Goal: Task Accomplishment & Management: Complete application form

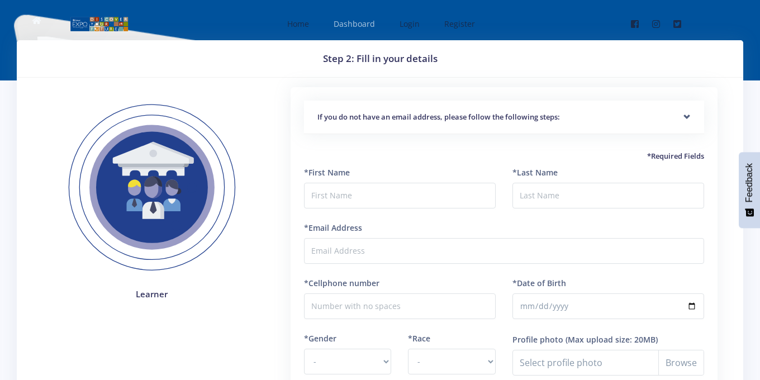
click at [337, 27] on span "Dashboard" at bounding box center [354, 23] width 41 height 11
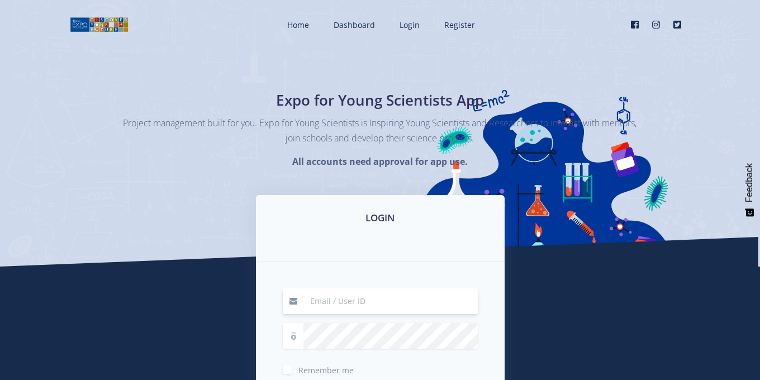
scroll to position [6, 0]
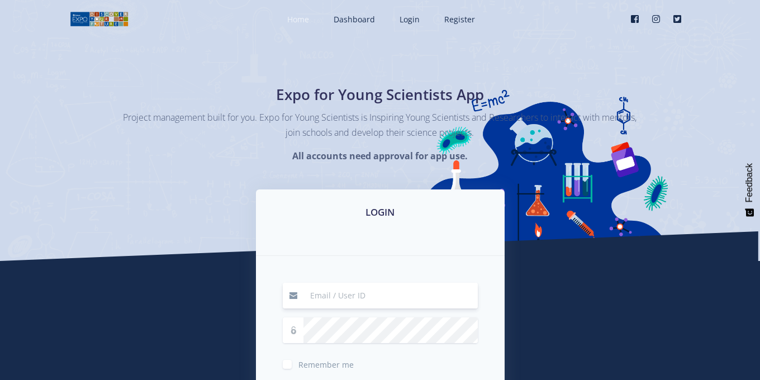
click at [309, 17] on span "Home" at bounding box center [298, 19] width 22 height 11
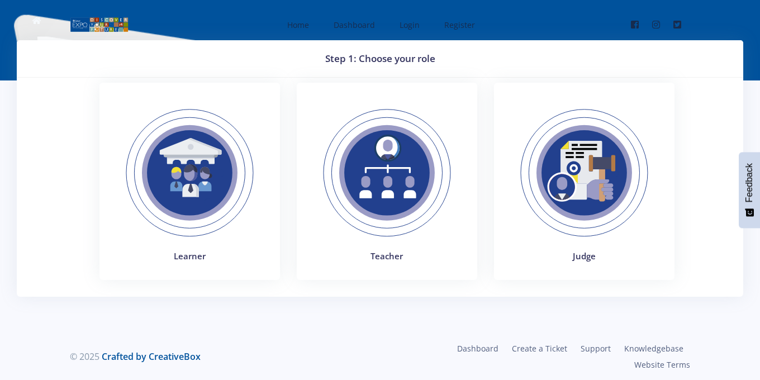
scroll to position [3, 0]
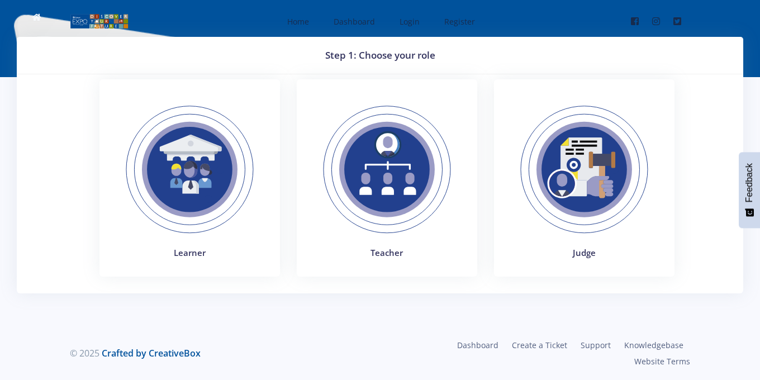
click at [181, 195] on img at bounding box center [190, 170] width 154 height 154
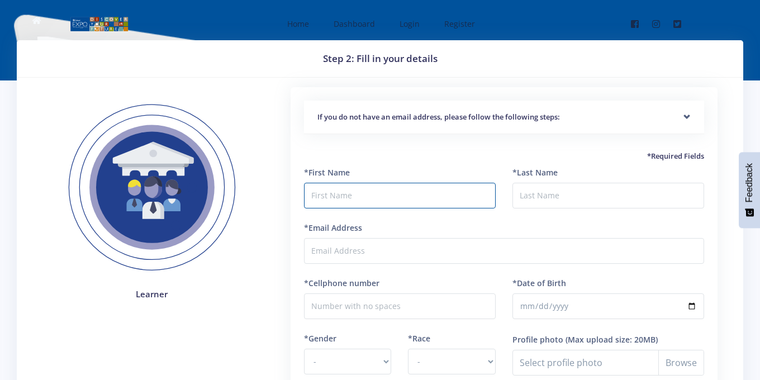
click at [346, 191] on input "text" at bounding box center [400, 196] width 192 height 26
type input "Gary"
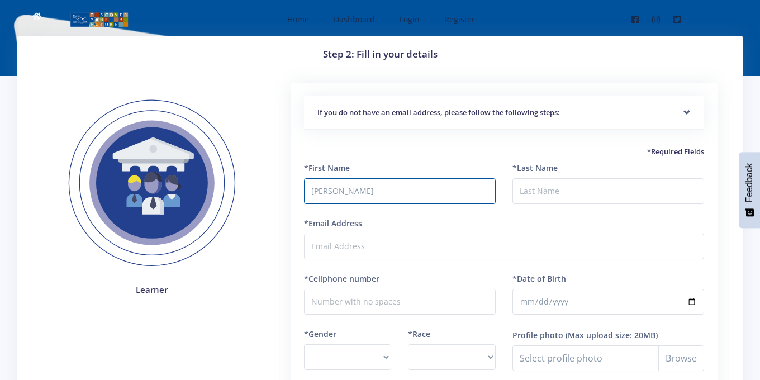
scroll to position [6, 0]
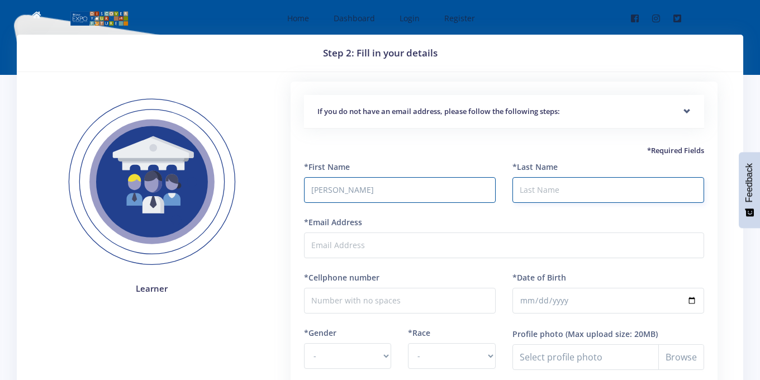
click at [545, 191] on input "*Last Name" at bounding box center [609, 190] width 192 height 26
type input "Pfumbi"
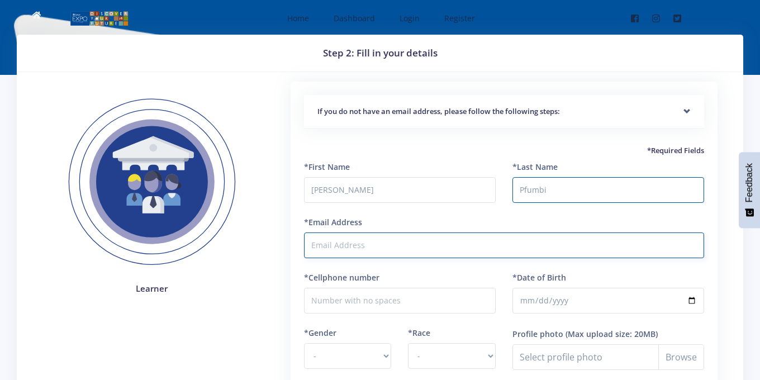
click at [423, 244] on input "*Email Address" at bounding box center [504, 246] width 400 height 26
type input "geraldmuller41@gmail.com"
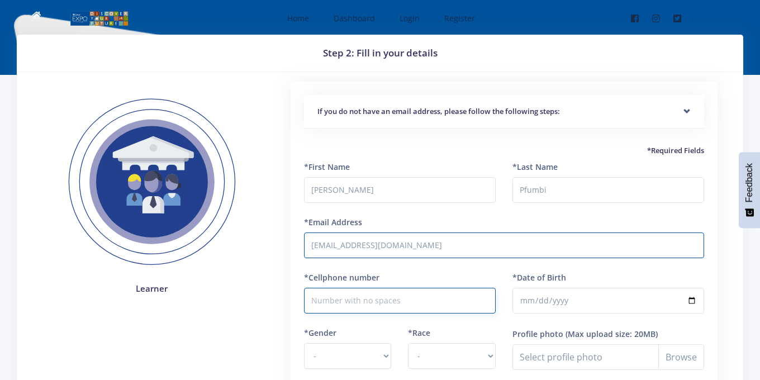
click at [373, 306] on input "*Cellphone number" at bounding box center [400, 301] width 192 height 26
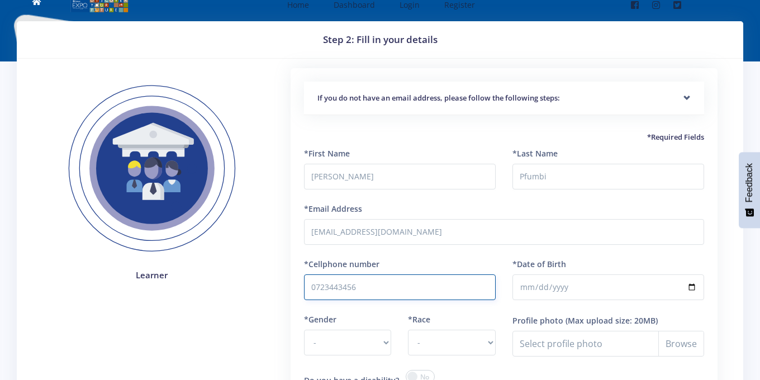
scroll to position [21, 0]
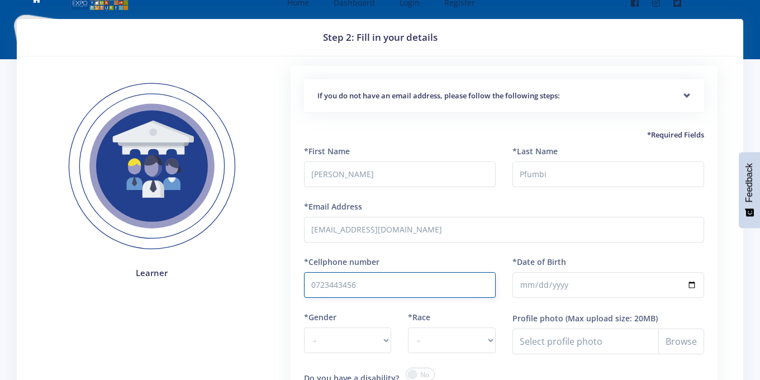
type input "0723443456"
click at [584, 282] on input "*Date of Birth" at bounding box center [609, 285] width 192 height 26
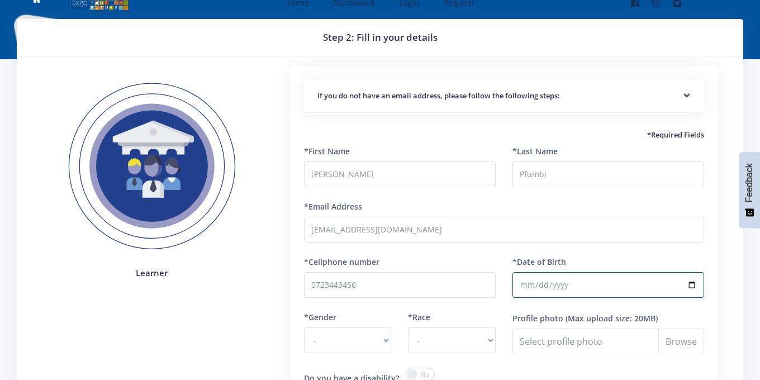
click at [694, 283] on input "*Date of Birth" at bounding box center [609, 285] width 192 height 26
type input "2010-10-19"
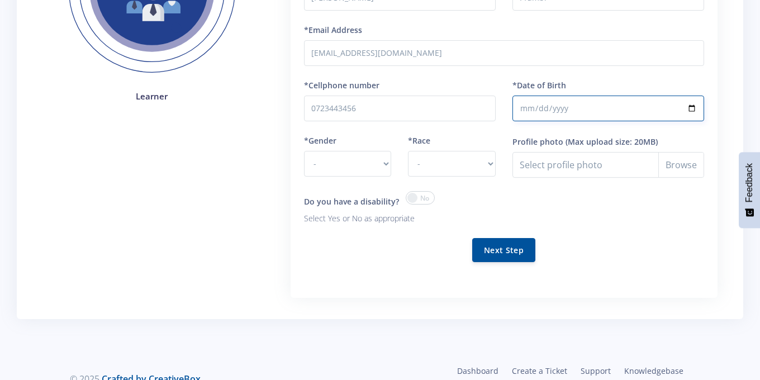
scroll to position [210, 0]
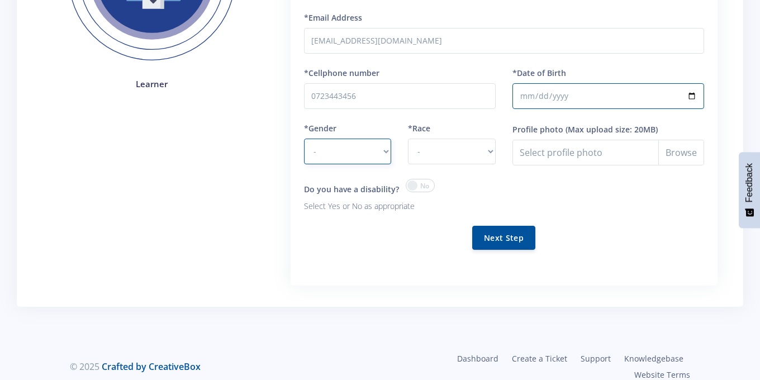
click at [381, 163] on select "- Male Female" at bounding box center [348, 152] width 88 height 26
select select "M"
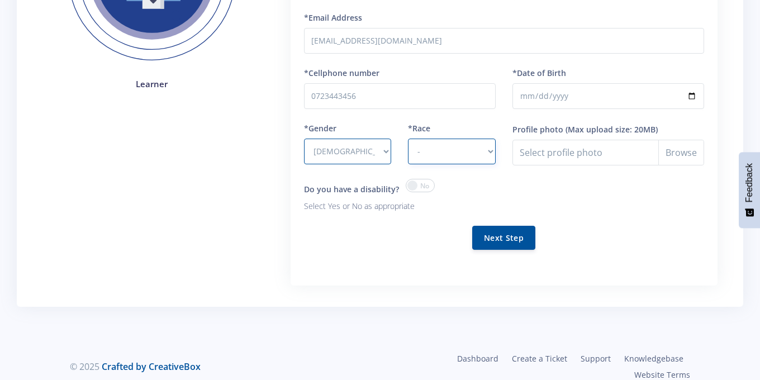
click at [443, 156] on select "- African Asian Coloured Indian White Other" at bounding box center [452, 152] width 88 height 26
select select "African"
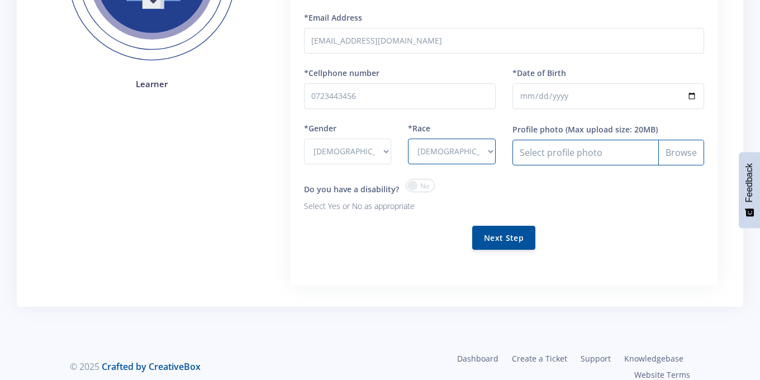
click at [666, 150] on input "Profile photo" at bounding box center [609, 153] width 192 height 26
type input "C:\fakepath\Gw-f1-QXEAE_Pq9.jpeg"
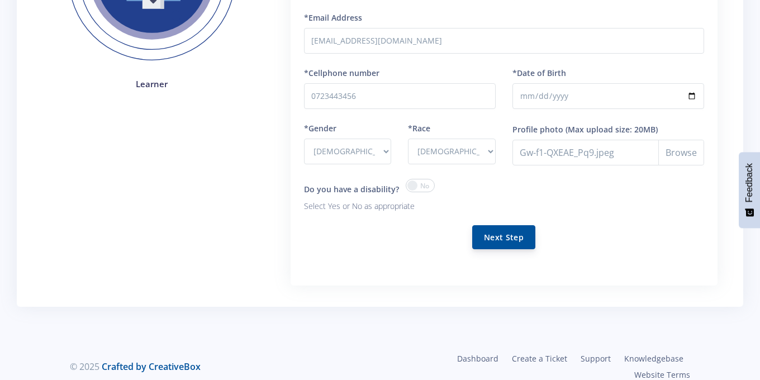
click at [497, 235] on button "Next Step" at bounding box center [503, 237] width 63 height 24
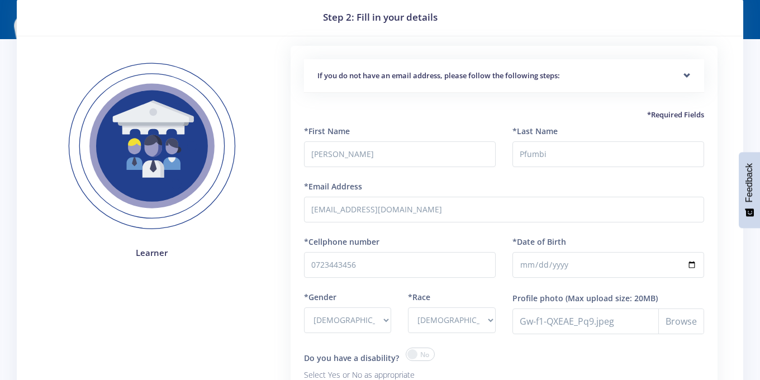
scroll to position [41, 0]
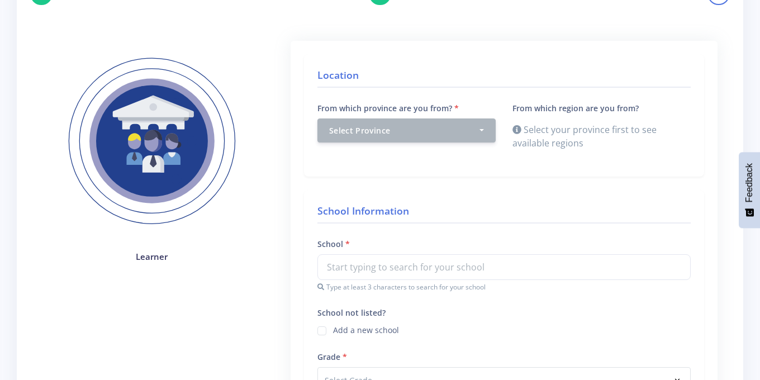
scroll to position [121, 0]
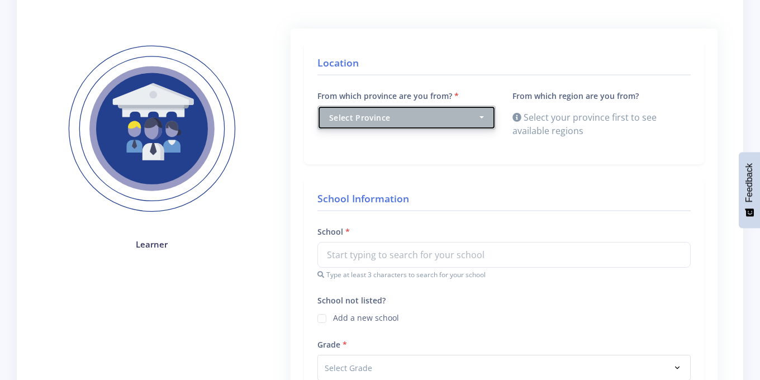
click at [485, 117] on button "Select Province" at bounding box center [406, 118] width 178 height 24
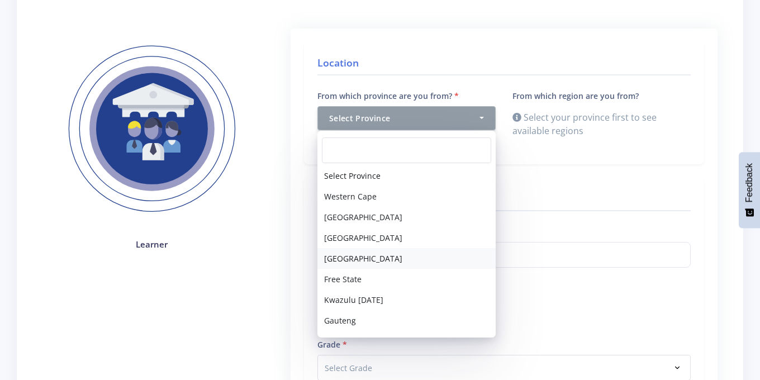
click at [378, 260] on link "North West" at bounding box center [406, 258] width 178 height 21
select select "4"
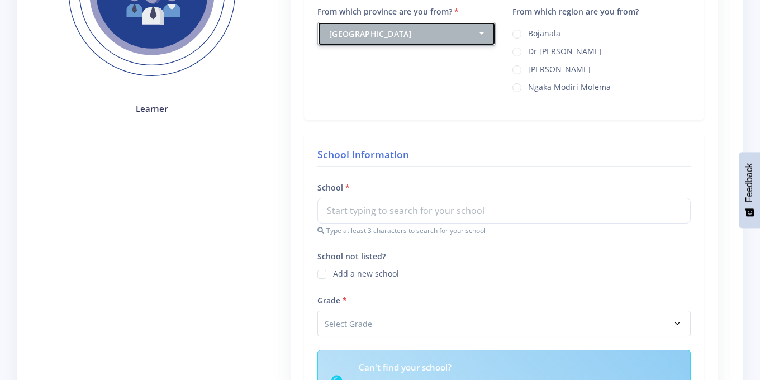
scroll to position [257, 0]
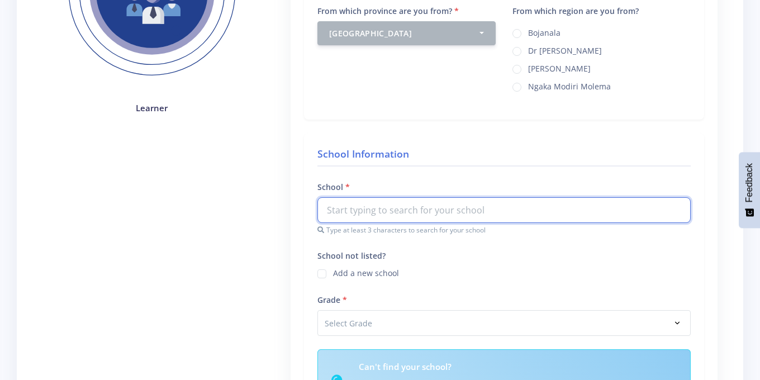
click at [376, 210] on input "text" at bounding box center [503, 210] width 373 height 26
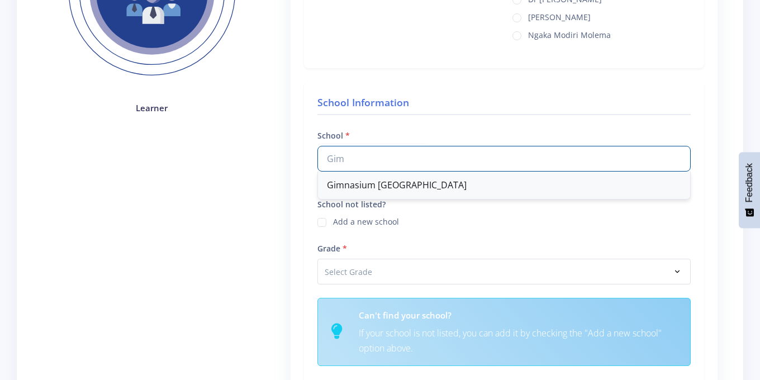
click at [352, 183] on div "Gimnasium Potchefstroom" at bounding box center [504, 185] width 372 height 27
type input "Gimnasium Potchefstroom"
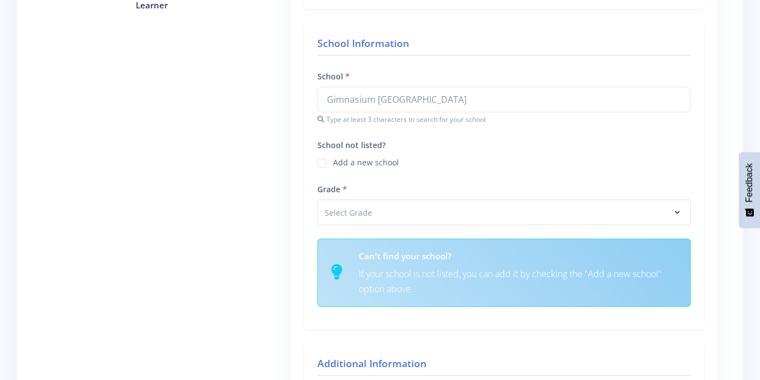
scroll to position [372, 0]
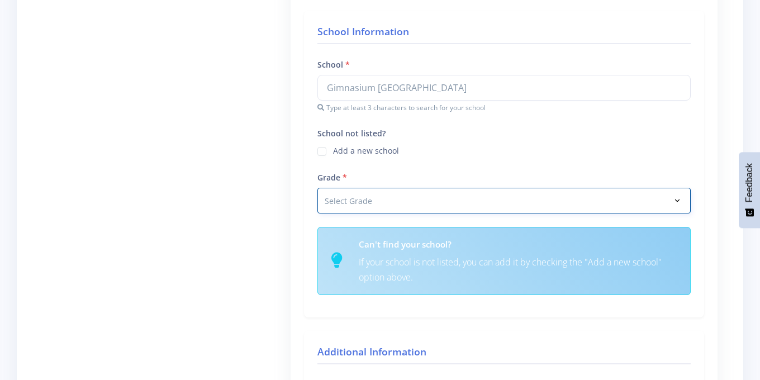
click at [346, 205] on select "Select Grade Grade 4 Grade 5 Grade 6 Grade 7" at bounding box center [503, 201] width 373 height 26
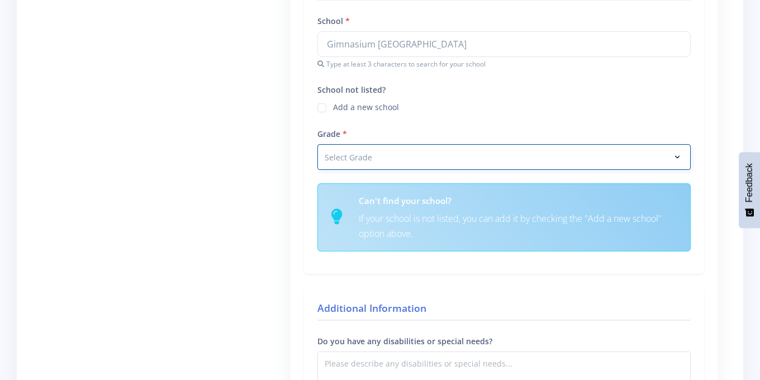
select select "Grade 10"
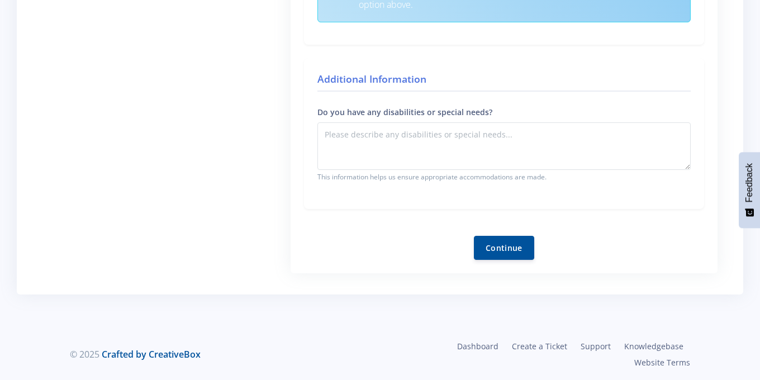
scroll to position [602, 0]
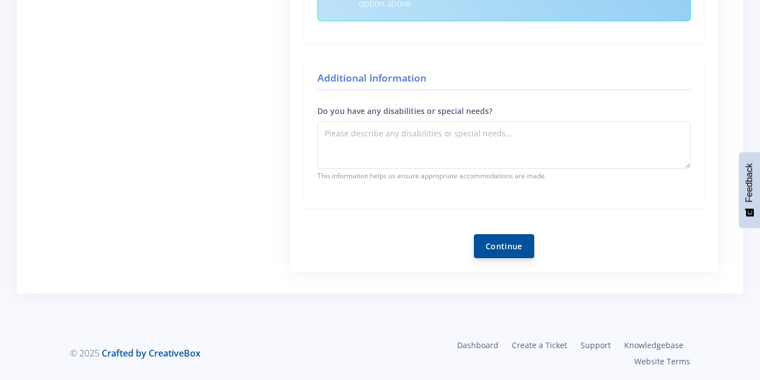
click at [499, 248] on button "Continue" at bounding box center [504, 246] width 60 height 24
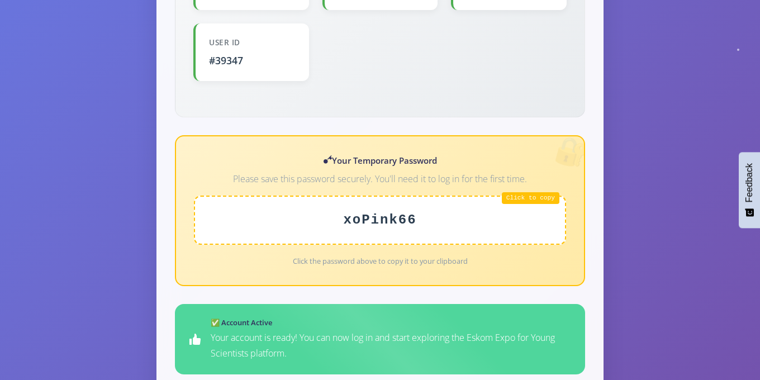
scroll to position [406, 0]
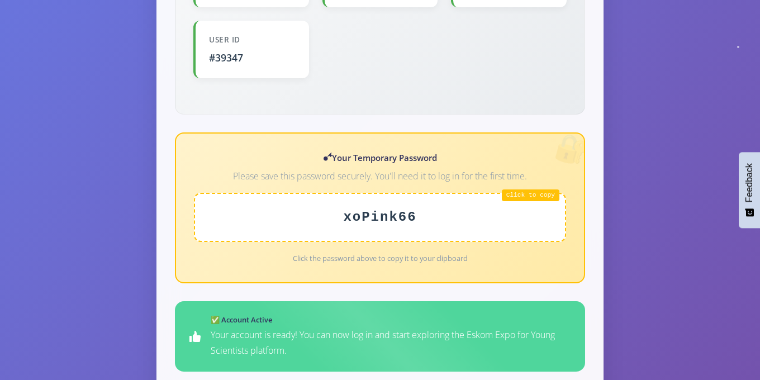
click at [538, 193] on div "xoPink66" at bounding box center [380, 217] width 372 height 49
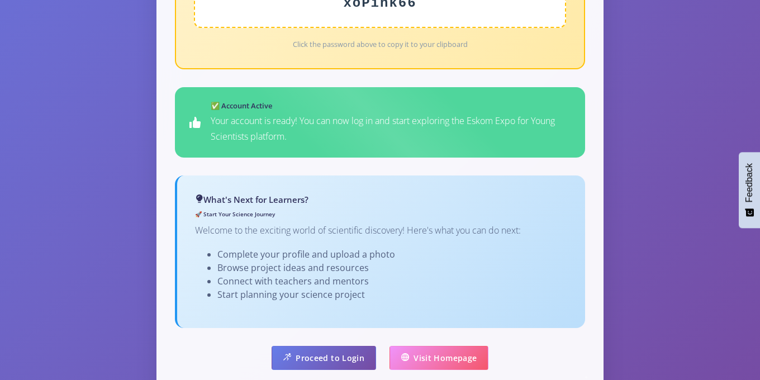
scroll to position [719, 0]
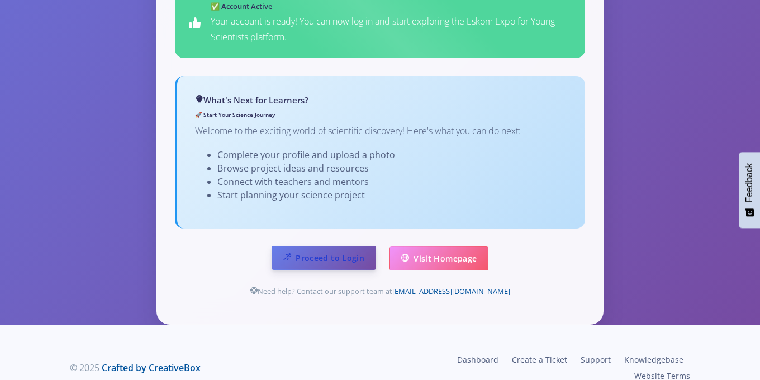
click at [359, 246] on link "Proceed to Login" at bounding box center [324, 258] width 105 height 24
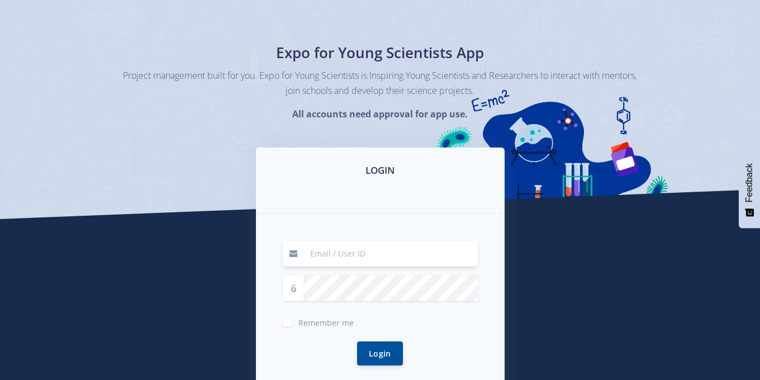
scroll to position [56, 0]
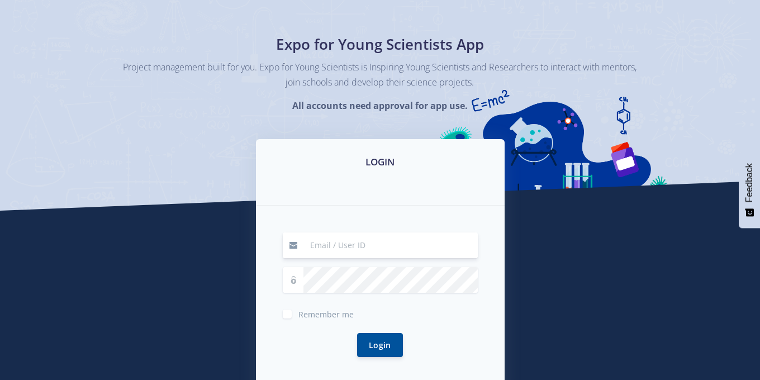
click at [343, 243] on input at bounding box center [390, 246] width 174 height 26
type input "[EMAIL_ADDRESS][DOMAIN_NAME]"
click at [372, 343] on button "Login" at bounding box center [380, 345] width 46 height 24
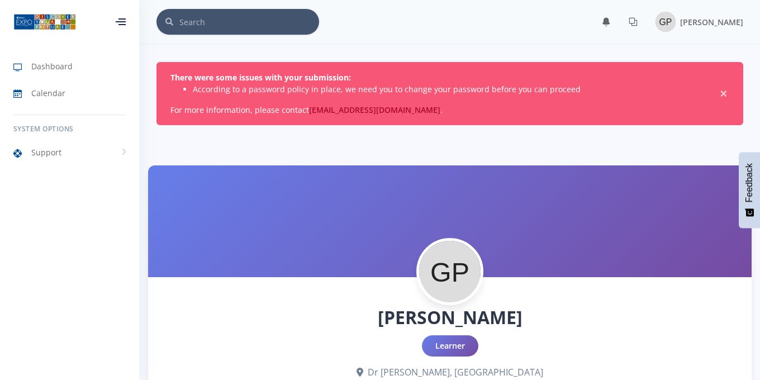
click at [722, 92] on span "×" at bounding box center [723, 93] width 11 height 11
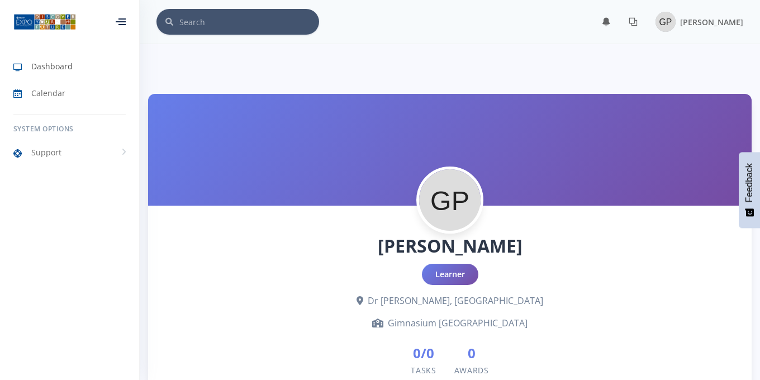
click at [51, 61] on span "Dashboard" at bounding box center [51, 66] width 41 height 12
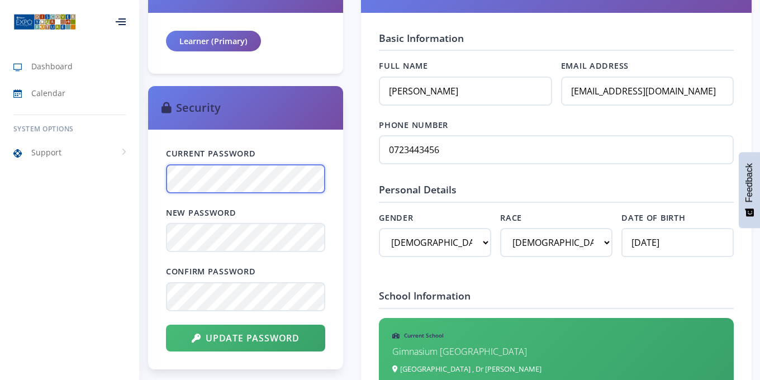
scroll to position [526, 0]
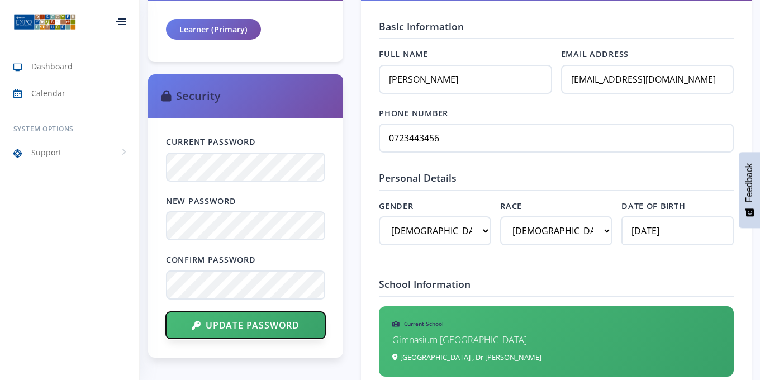
click at [219, 336] on button "Update Password" at bounding box center [245, 325] width 159 height 27
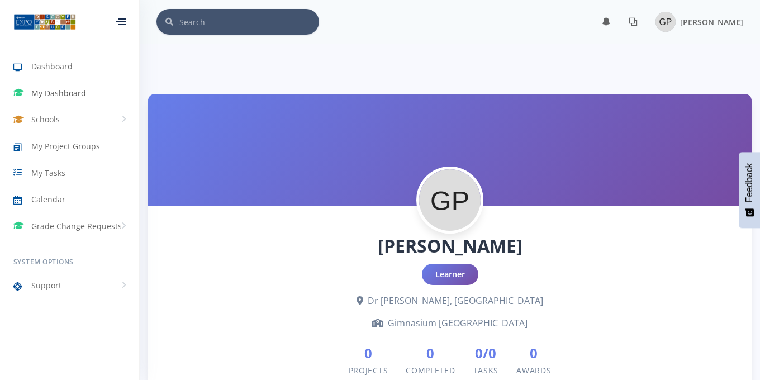
click at [67, 94] on span "My Dashboard" at bounding box center [58, 93] width 55 height 12
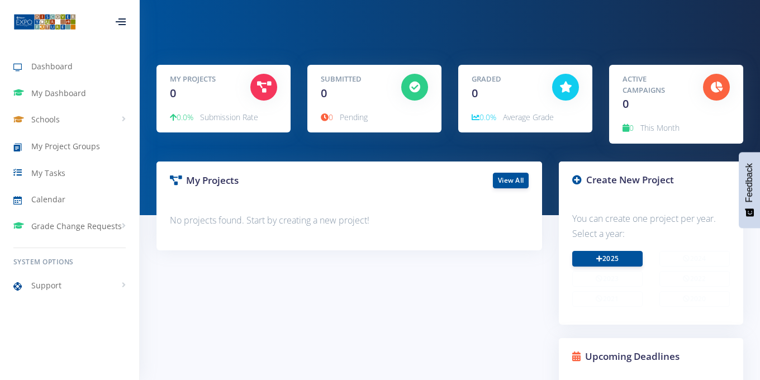
scroll to position [61, 0]
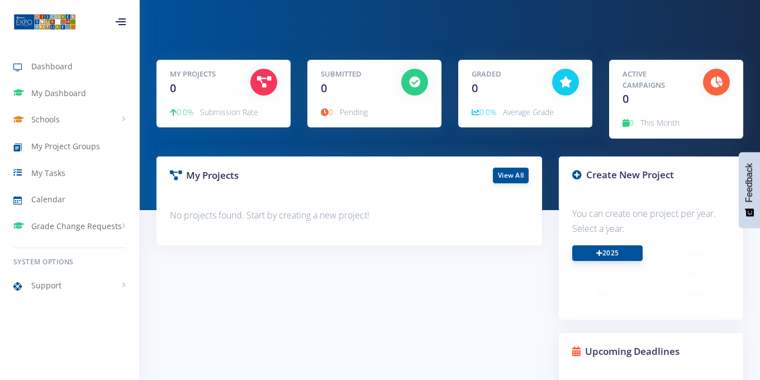
click at [608, 254] on link "2025" at bounding box center [607, 253] width 70 height 16
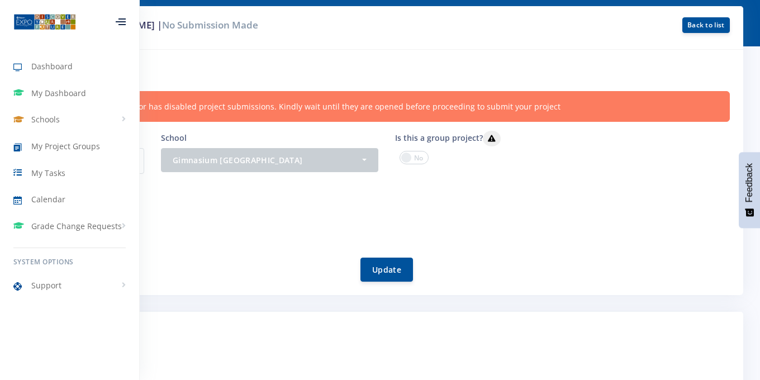
scroll to position [134, 0]
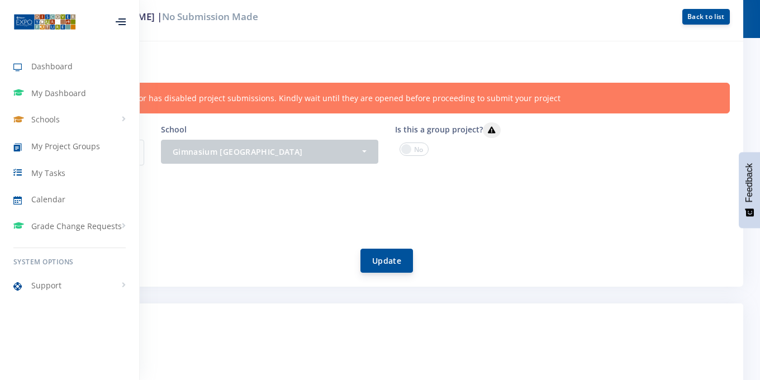
click at [390, 265] on button "Update" at bounding box center [386, 261] width 53 height 24
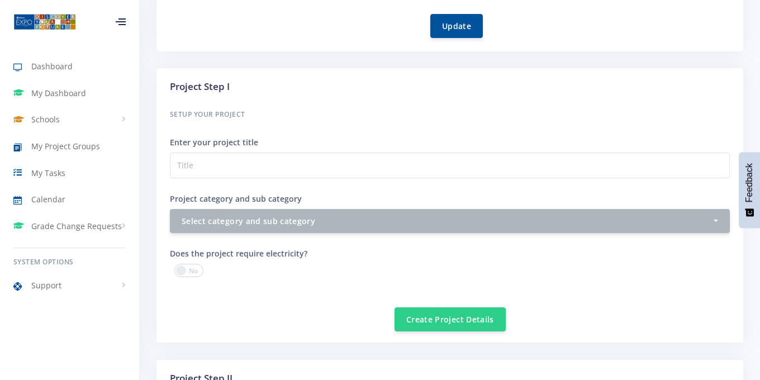
scroll to position [388, 0]
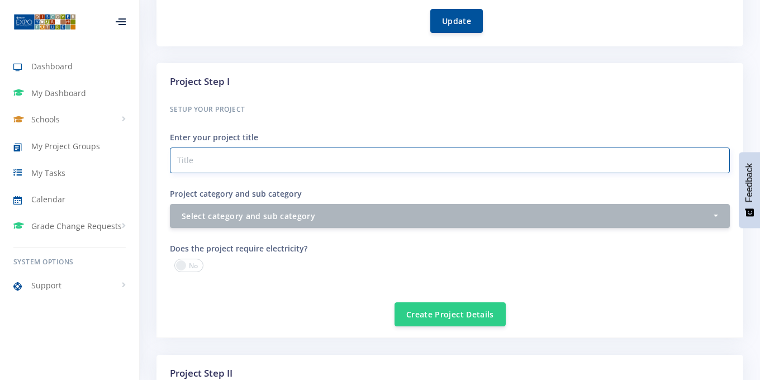
click at [326, 165] on input "Project category and sub category" at bounding box center [450, 161] width 560 height 26
type input "S"
type input "Books Software"
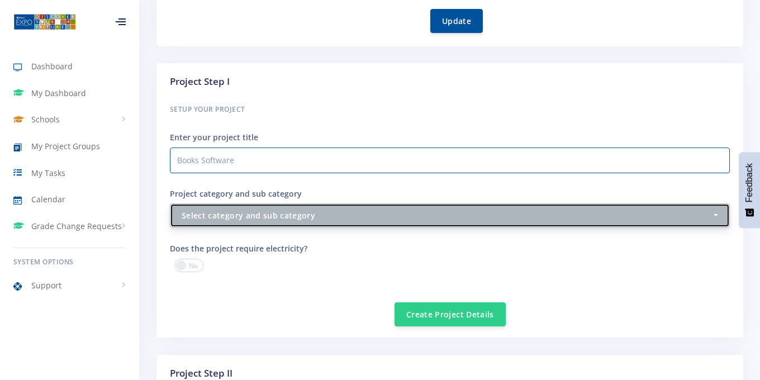
click at [303, 218] on div "Select category and sub category" at bounding box center [447, 216] width 530 height 12
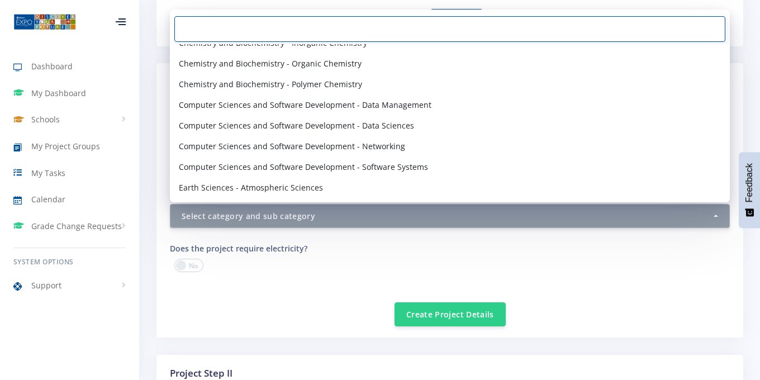
scroll to position [491, 0]
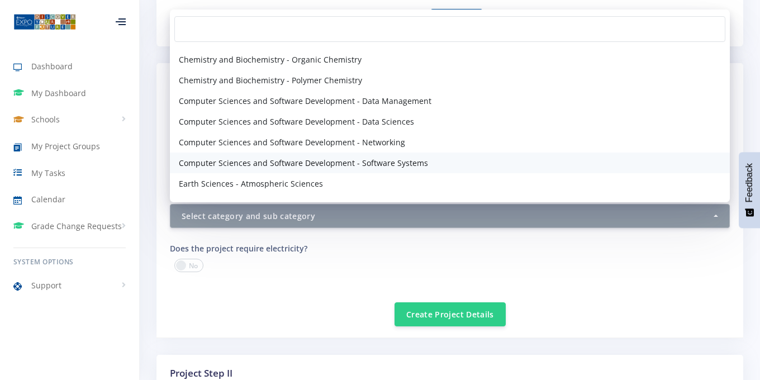
click at [353, 164] on span "Computer Sciences and Software Development - Software Systems" at bounding box center [303, 163] width 249 height 12
select select "29"
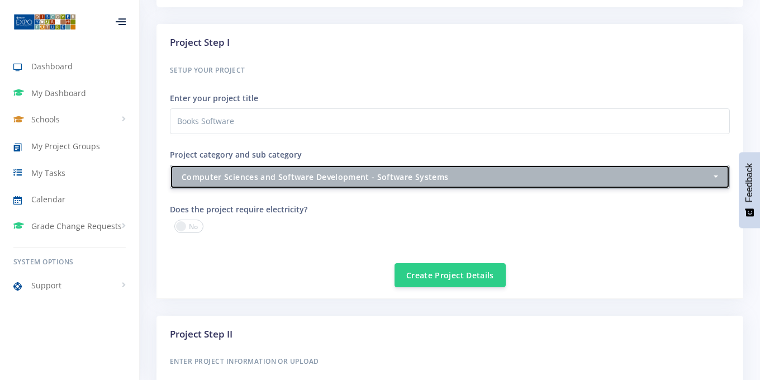
scroll to position [459, 0]
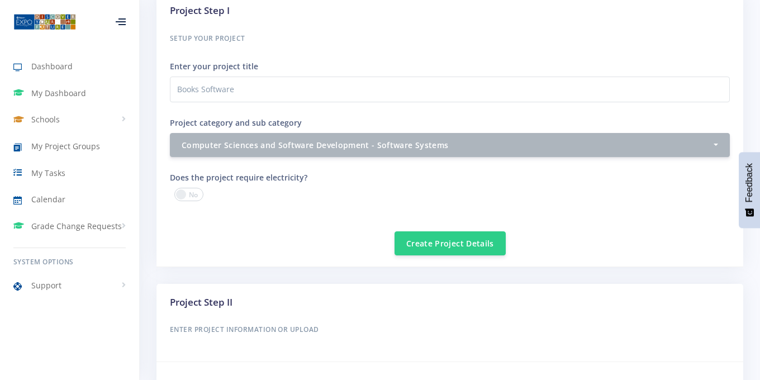
click at [189, 196] on span at bounding box center [188, 194] width 29 height 13
click at [0, 0] on input "checkbox" at bounding box center [0, 0] width 0 height 0
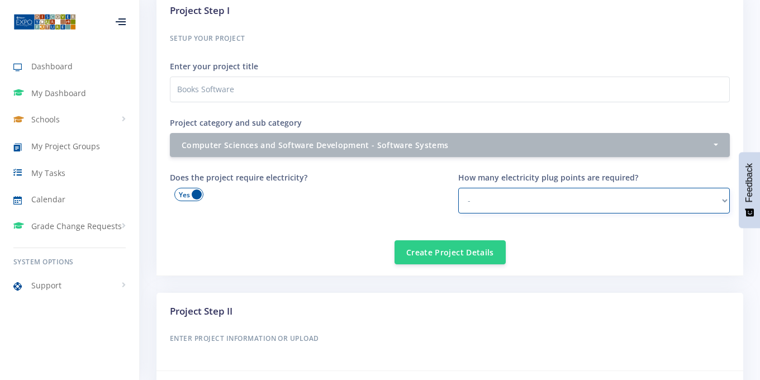
click at [610, 191] on select "- 1 2 - 3 3 or more" at bounding box center [594, 201] width 272 height 26
click at [191, 197] on span at bounding box center [188, 194] width 29 height 13
click at [0, 0] on input "checkbox" at bounding box center [0, 0] width 0 height 0
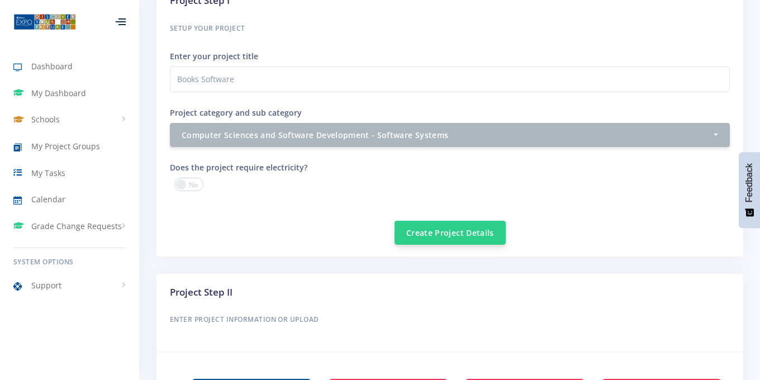
scroll to position [471, 0]
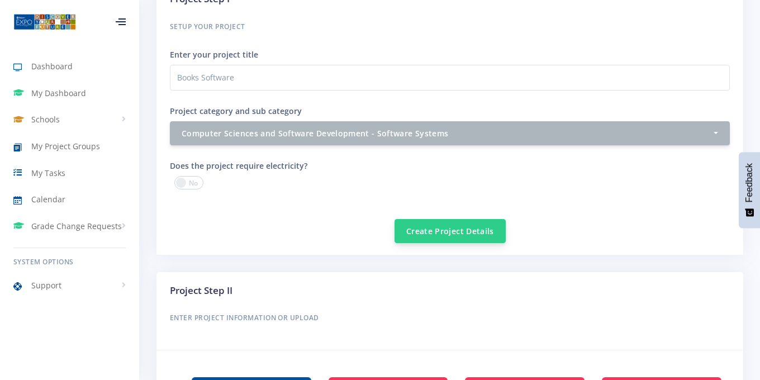
click at [428, 220] on button "Create Project Details" at bounding box center [450, 231] width 111 height 24
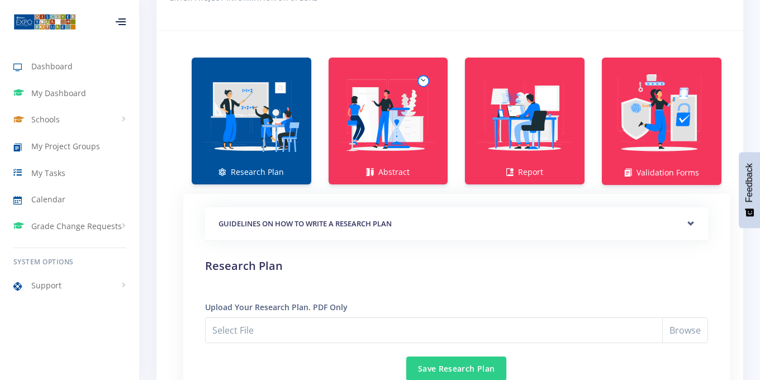
scroll to position [812, 0]
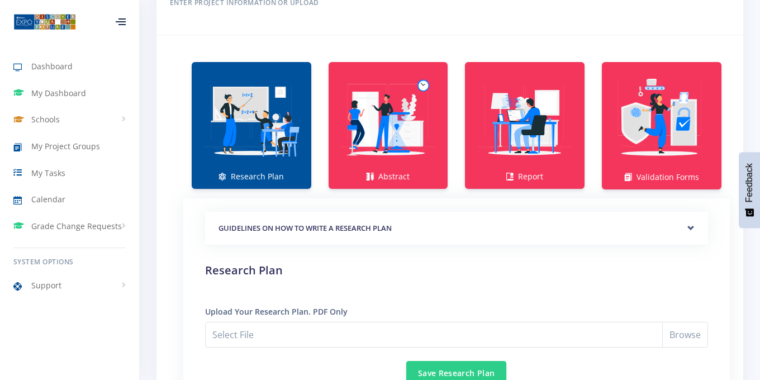
click at [255, 148] on img at bounding box center [252, 120] width 102 height 102
click at [248, 148] on img at bounding box center [252, 120] width 102 height 102
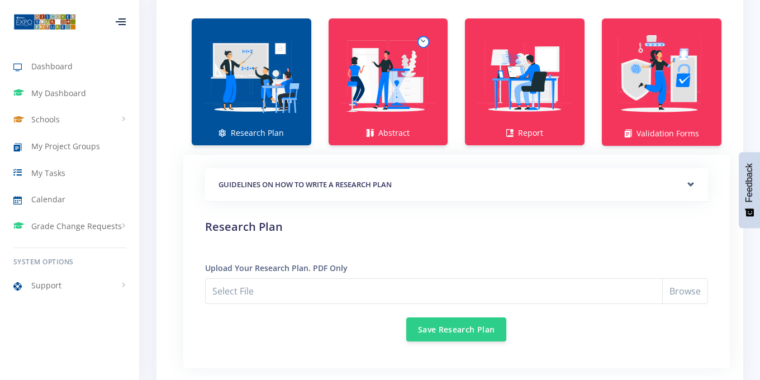
scroll to position [890, 0]
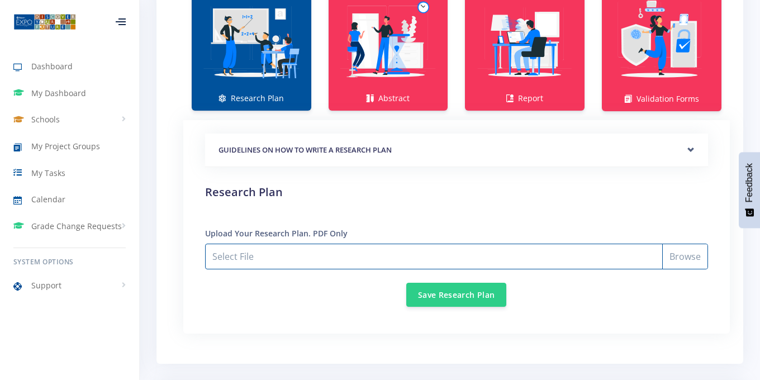
click at [676, 256] on input "Select File" at bounding box center [456, 257] width 503 height 26
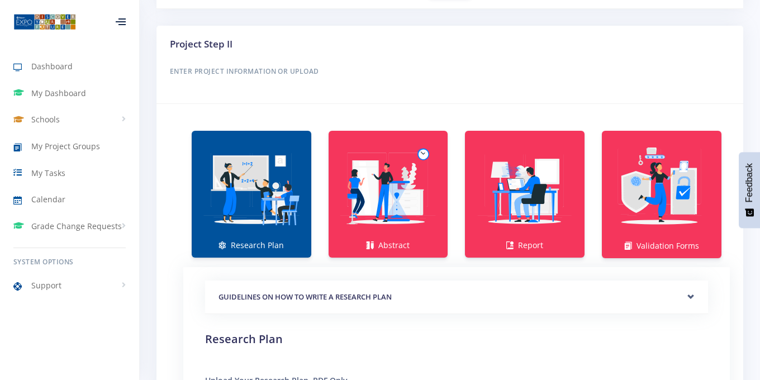
scroll to position [747, 0]
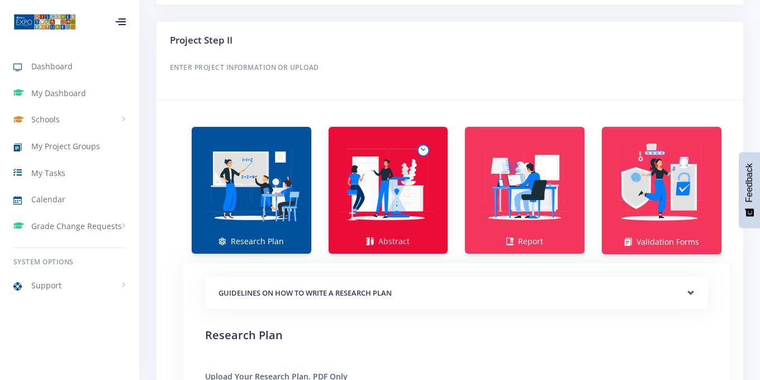
click at [415, 170] on img at bounding box center [389, 185] width 102 height 102
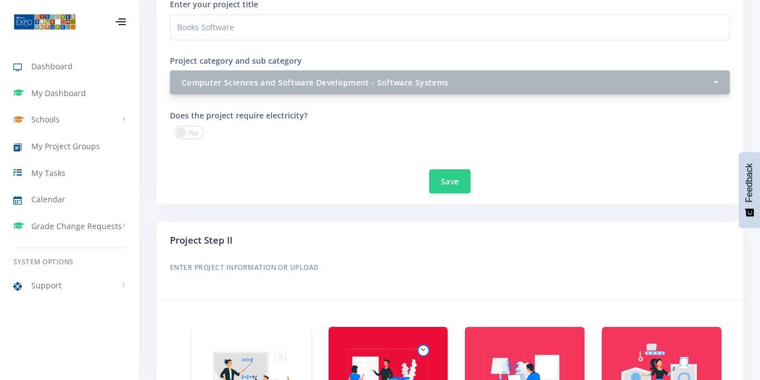
scroll to position [545, 0]
